Goal: Task Accomplishment & Management: Use online tool/utility

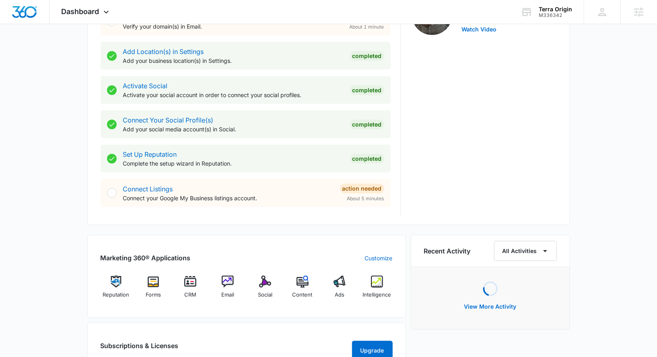
scroll to position [291, 0]
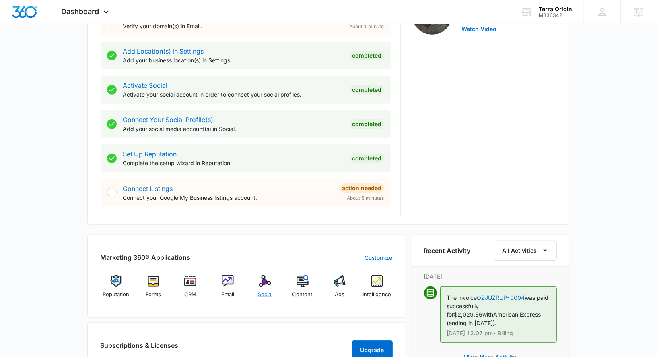
click at [269, 297] on span "Social" at bounding box center [265, 294] width 14 height 8
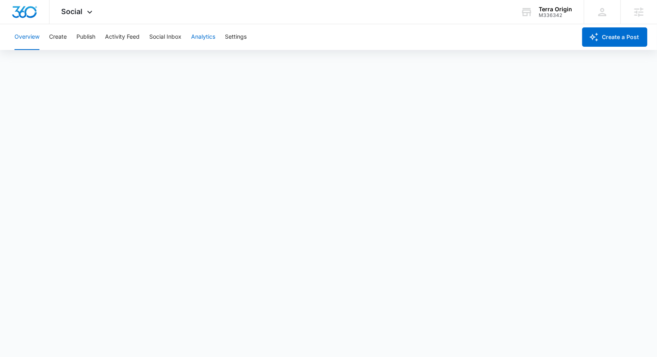
click at [206, 42] on button "Analytics" at bounding box center [203, 37] width 24 height 26
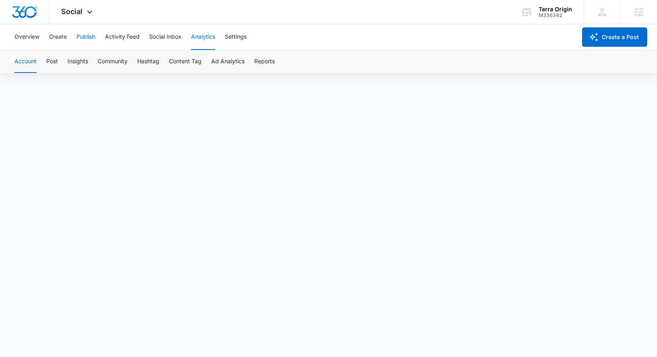
click at [90, 37] on button "Publish" at bounding box center [85, 37] width 19 height 26
click at [54, 36] on button "Create" at bounding box center [58, 37] width 18 height 26
click at [91, 38] on button "Publish" at bounding box center [85, 37] width 19 height 26
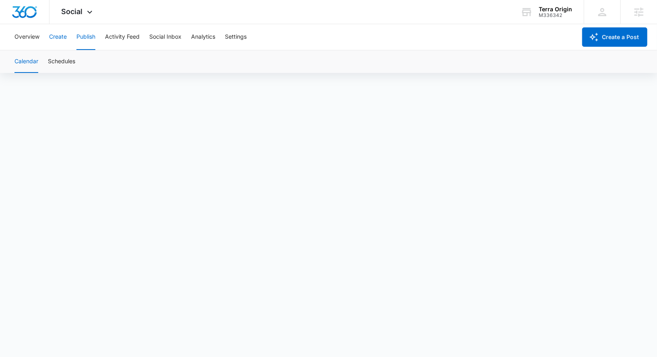
click at [61, 40] on button "Create" at bounding box center [58, 37] width 18 height 26
click at [85, 66] on button "Approvals" at bounding box center [78, 61] width 27 height 23
